Goal: Check status

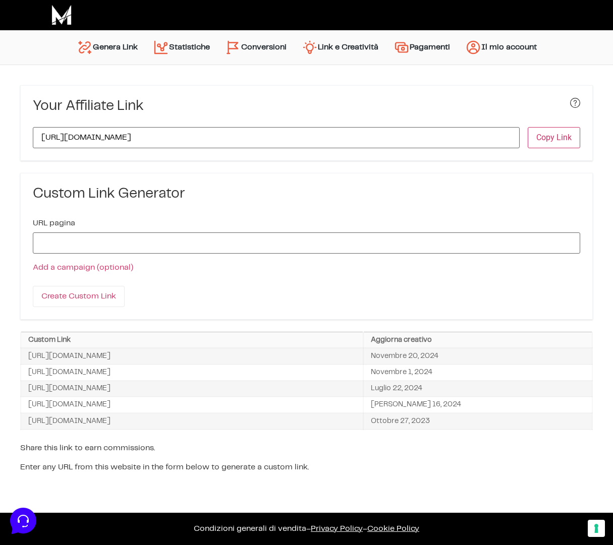
click at [260, 58] on link "Conversioni" at bounding box center [255, 47] width 77 height 24
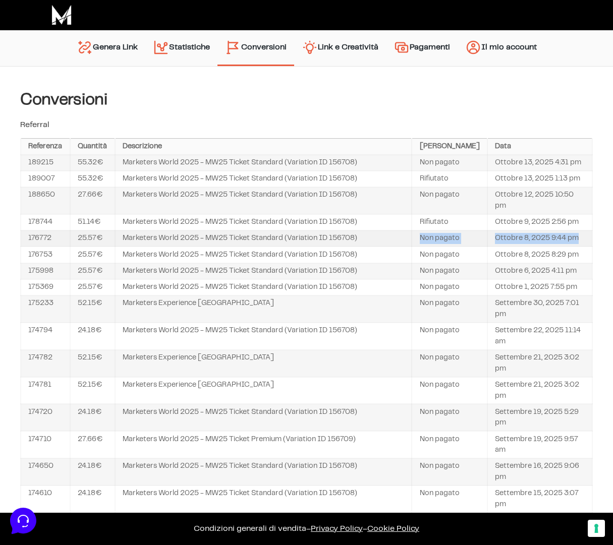
drag, startPoint x: 527, startPoint y: 260, endPoint x: 358, endPoint y: 261, distance: 169.5
click at [358, 247] on tr "176772 25.57€ Marketers World 2025 - MW25 Ticket Standard (Variation ID 156708)…" at bounding box center [307, 239] width 572 height 16
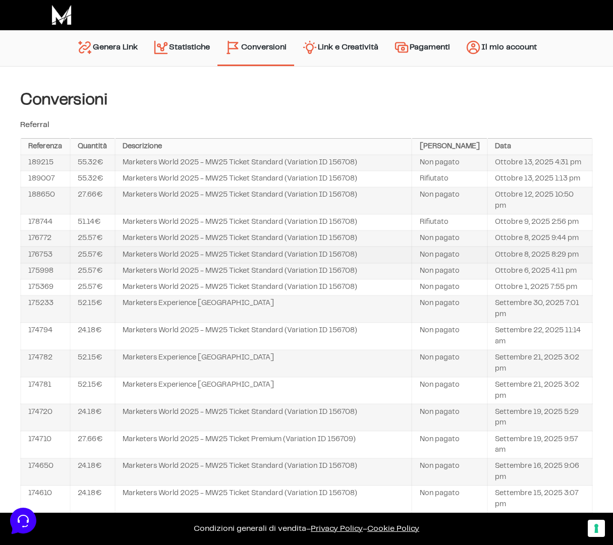
click at [46, 263] on td "176753" at bounding box center [45, 255] width 49 height 16
click at [42, 263] on td "176753" at bounding box center [45, 255] width 49 height 16
copy td "176753"
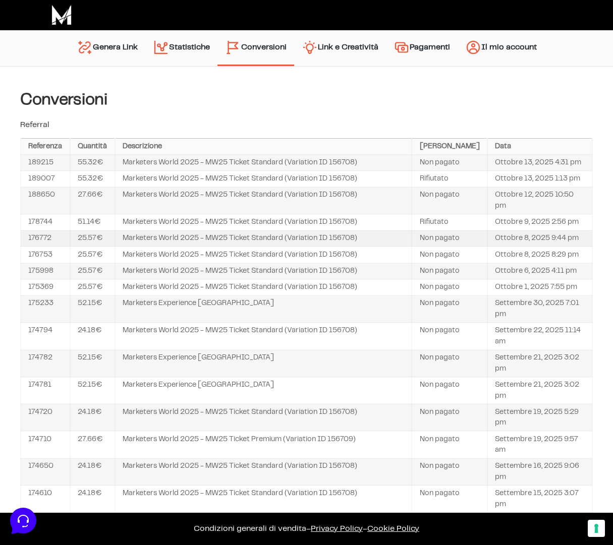
click at [40, 247] on td "176772" at bounding box center [45, 239] width 49 height 16
copy td "176772"
click at [511, 247] on td "Ottobre 8, 2025 9:44 pm" at bounding box center [539, 239] width 105 height 16
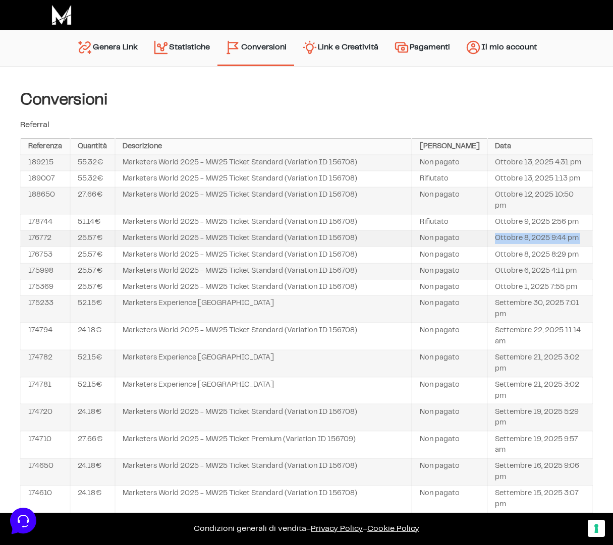
click at [511, 247] on td "Ottobre 8, 2025 9:44 pm" at bounding box center [539, 239] width 105 height 16
copy tbody "Ottobre 8, 2025 9:44 pm"
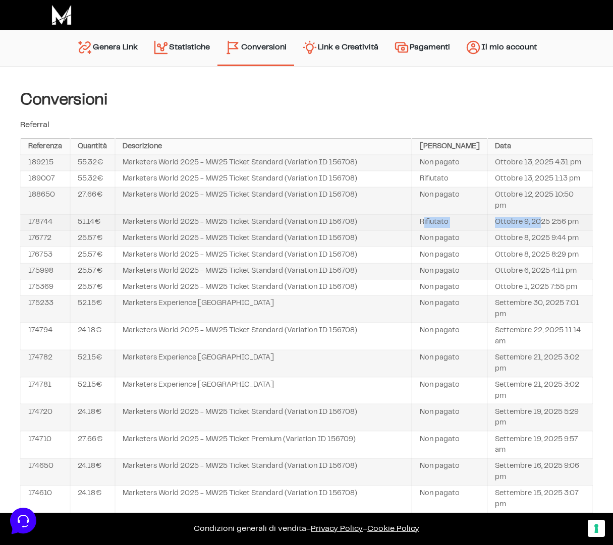
drag, startPoint x: 518, startPoint y: 236, endPoint x: 408, endPoint y: 235, distance: 110.5
click at [436, 231] on tr "178744 51.14€ Marketers World 2025 - MW25 Ticket Standard (Variation ID 156708)…" at bounding box center [307, 222] width 572 height 16
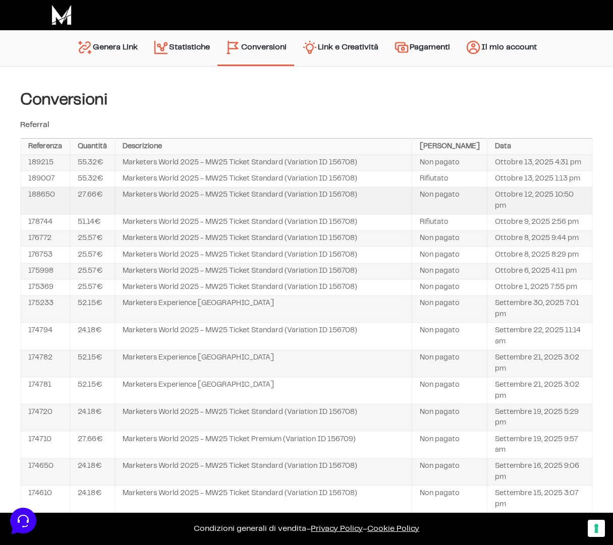
click at [41, 206] on td "188650" at bounding box center [45, 200] width 49 height 27
copy td "188650"
click at [541, 212] on td "Ottobre 12, 2025 10:50 pm" at bounding box center [539, 200] width 105 height 27
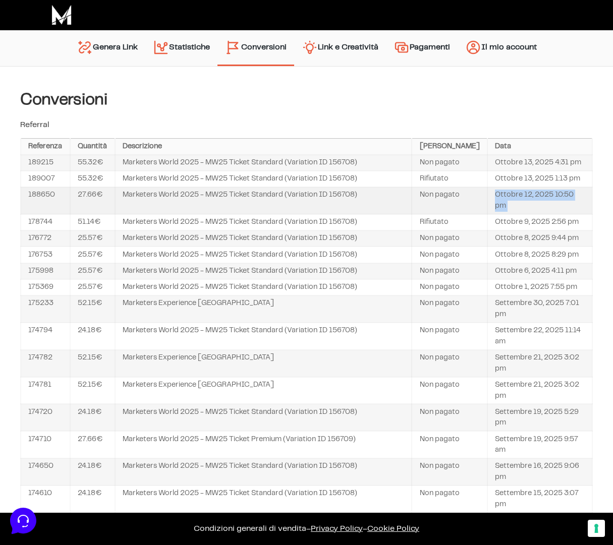
click at [541, 212] on td "Ottobre 12, 2025 10:50 pm" at bounding box center [539, 200] width 105 height 27
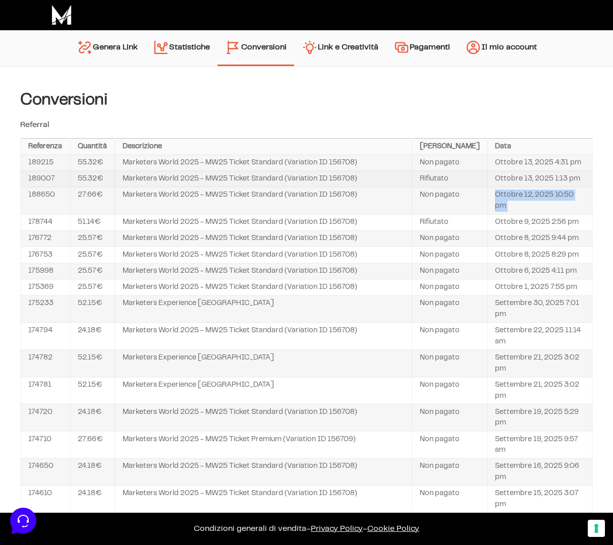
copy tbody "Ottobre 12, 2025 10:50 pm"
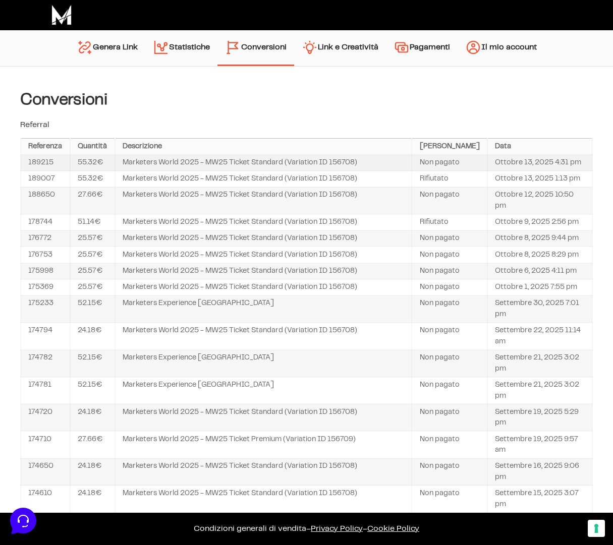
click at [507, 160] on td "Ottobre 13, 2025 4:31 pm" at bounding box center [539, 163] width 105 height 16
copy tbody "Ottobre 13, 2025 4:31 pm"
click at [44, 162] on td "189215" at bounding box center [45, 163] width 49 height 16
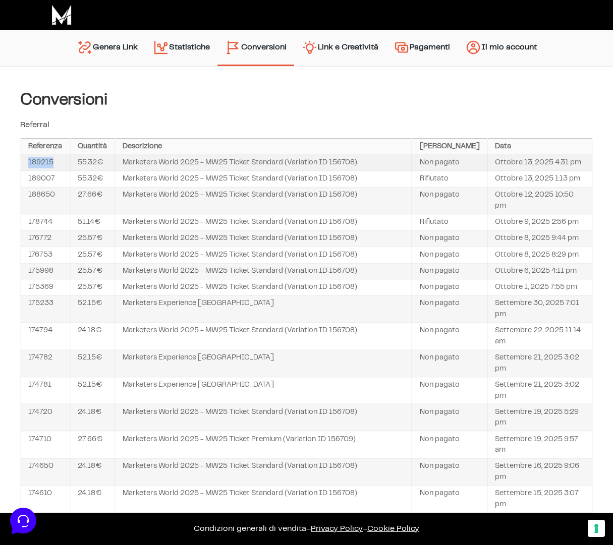
click at [44, 162] on td "189215" at bounding box center [45, 163] width 49 height 16
copy td "189215"
click at [498, 110] on div "Conversioni Referral Referenza Quantità Descrizione Sato Data 189215 55.32€ Mar…" at bounding box center [306, 439] width 573 height 696
